Goal: Information Seeking & Learning: Learn about a topic

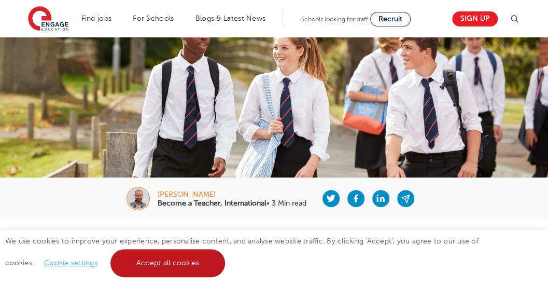
click at [149, 257] on link "Accept all cookies" at bounding box center [167, 263] width 115 height 28
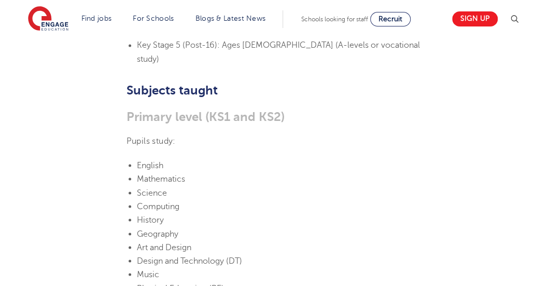
scroll to position [688, 0]
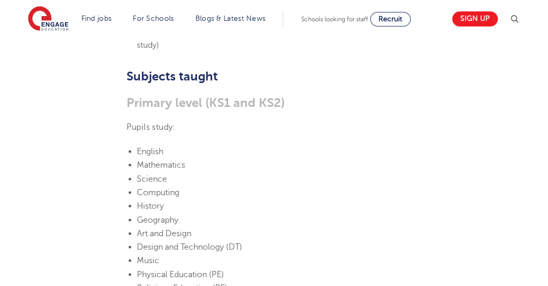
click at [295, 213] on li "Geography" at bounding box center [279, 219] width 285 height 13
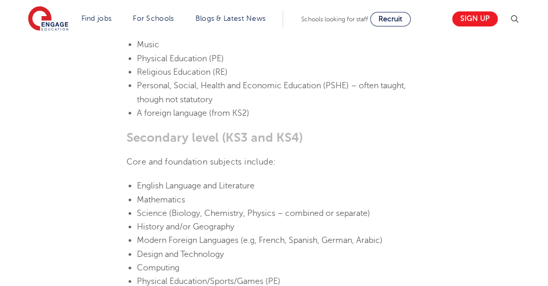
scroll to position [904, 0]
click at [351, 235] on span "Modern Foreign Languages (e.g, French, Spanish, German, Arabic)" at bounding box center [260, 239] width 246 height 9
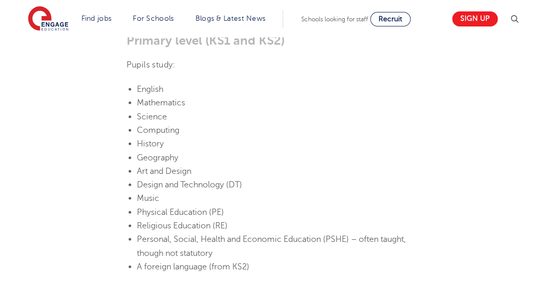
scroll to position [749, 0]
click at [361, 206] on li "Physical Education (PE)" at bounding box center [279, 212] width 285 height 13
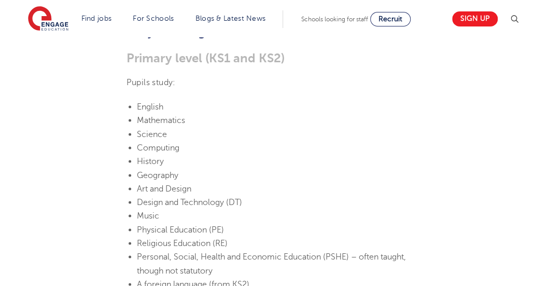
scroll to position [731, 0]
click at [311, 210] on li "Music" at bounding box center [279, 216] width 285 height 13
click at [343, 183] on li "Art and Design" at bounding box center [279, 189] width 285 height 13
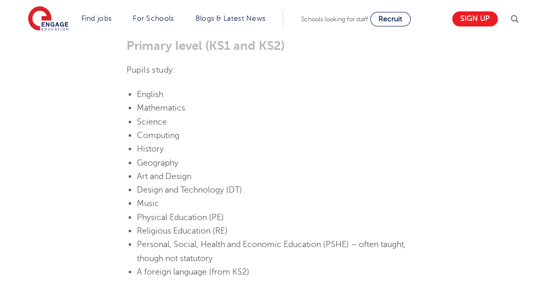
scroll to position [747, 0]
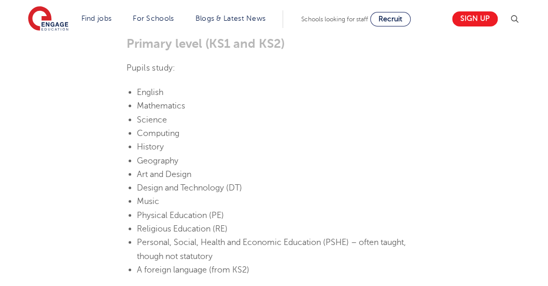
click at [328, 237] on span "Personal, Social, Health and Economic Education (PSHE) – often taught, though n…" at bounding box center [271, 248] width 269 height 23
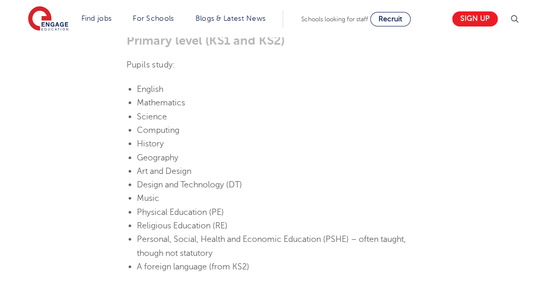
scroll to position [762, 0]
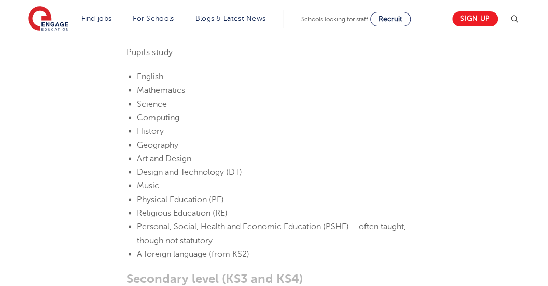
click at [326, 178] on li "Music" at bounding box center [279, 184] width 285 height 13
